Goal: Task Accomplishment & Management: Use online tool/utility

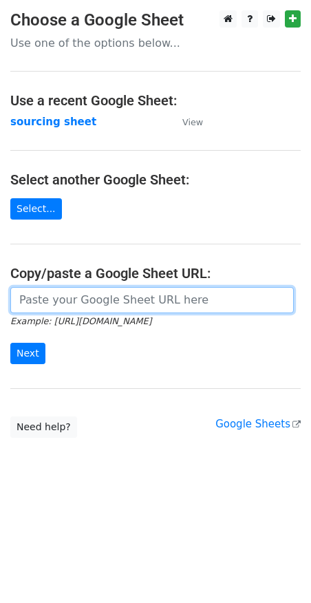
click at [79, 297] on input "url" at bounding box center [152, 300] width 284 height 26
paste input "[URL][DOMAIN_NAME]"
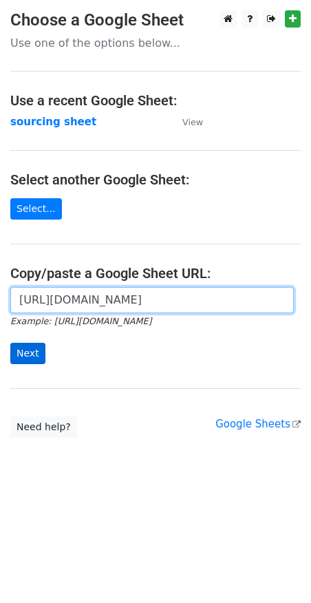
type input "[URL][DOMAIN_NAME]"
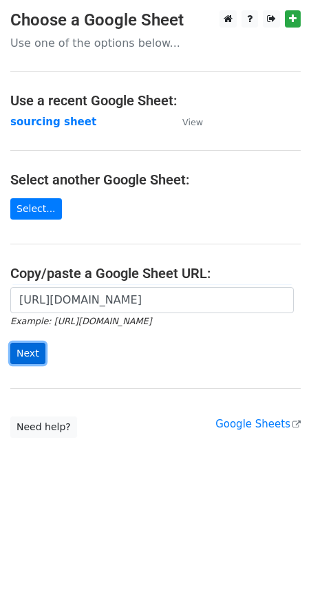
click at [32, 349] on input "Next" at bounding box center [27, 353] width 35 height 21
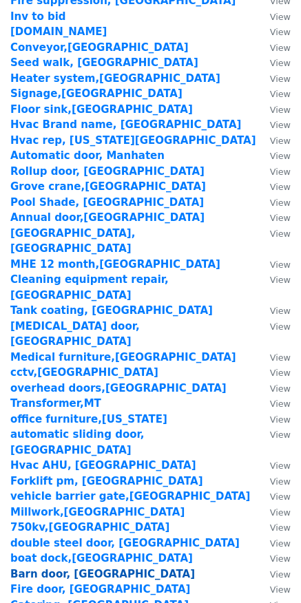
scroll to position [1796, 0]
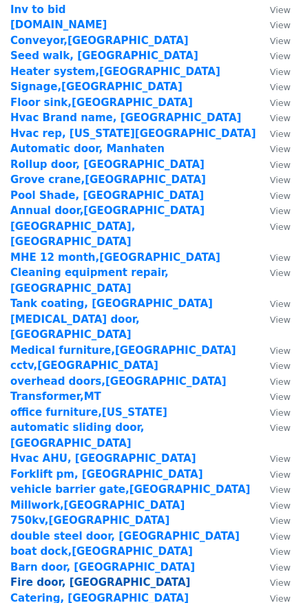
click at [45, 576] on strong "Fire door, CA" at bounding box center [100, 582] width 180 height 12
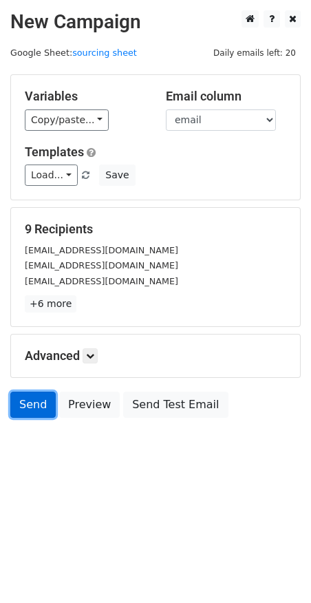
click at [28, 403] on link "Send" at bounding box center [32, 405] width 45 height 26
